Goal: Transaction & Acquisition: Purchase product/service

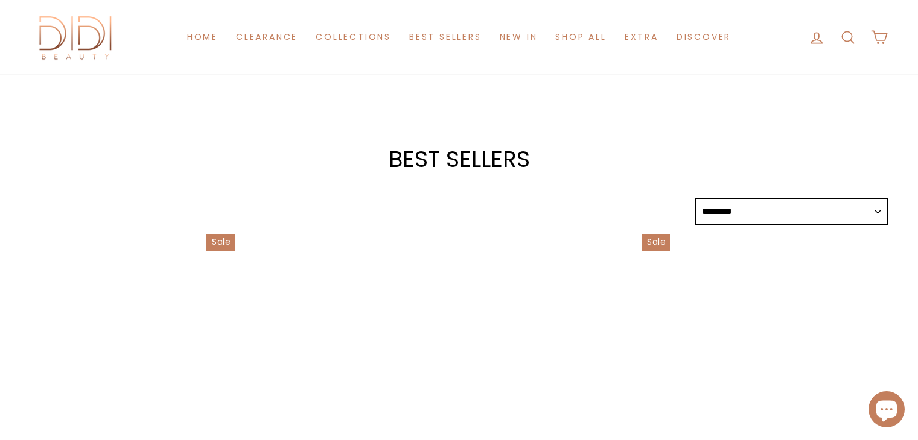
select select "******"
click at [353, 234] on div at bounding box center [350, 336] width 205 height 205
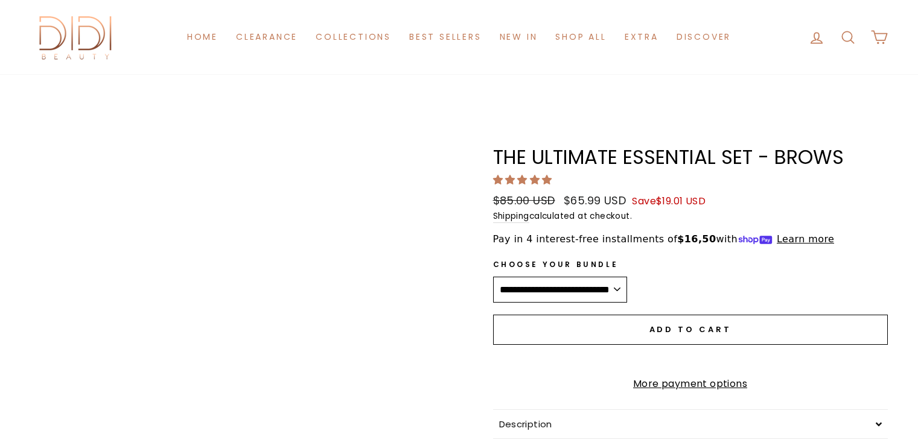
scroll to position [181, 0]
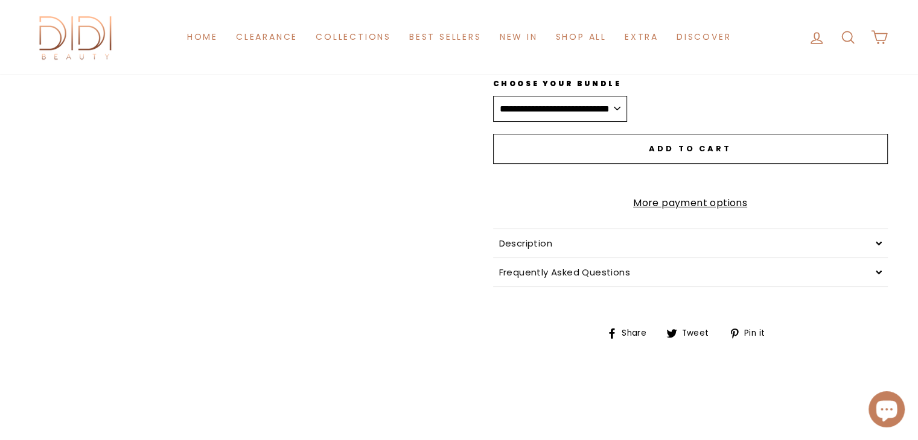
click at [638, 211] on link "More payment options" at bounding box center [690, 203] width 395 height 16
